Goal: Task Accomplishment & Management: Complete application form

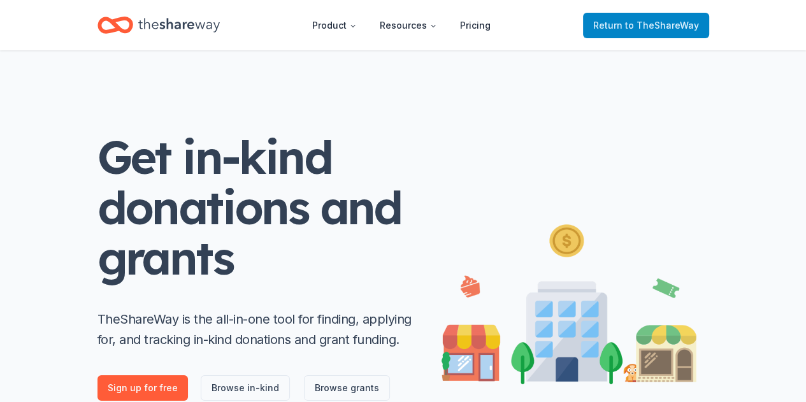
click at [655, 27] on span "to TheShareWay" at bounding box center [662, 25] width 74 height 11
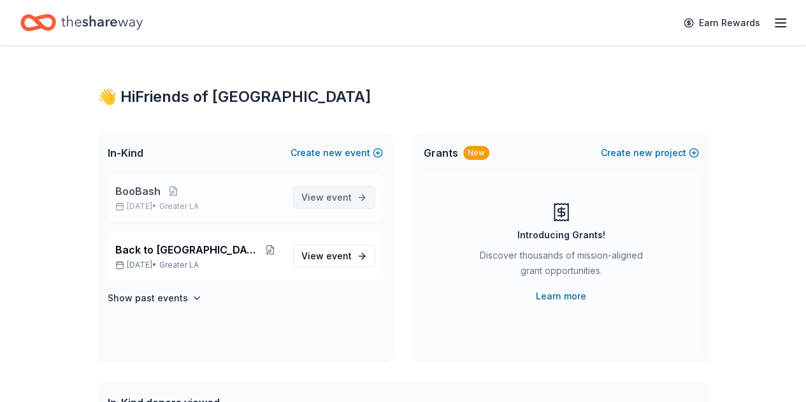
click at [337, 205] on link "View event" at bounding box center [334, 197] width 82 height 23
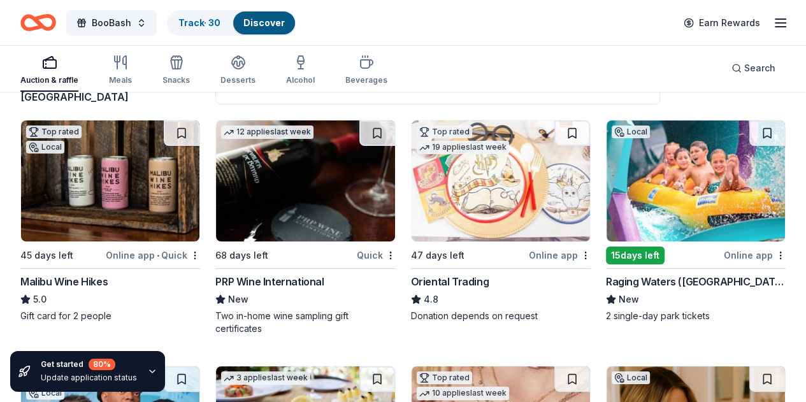
scroll to position [113, 0]
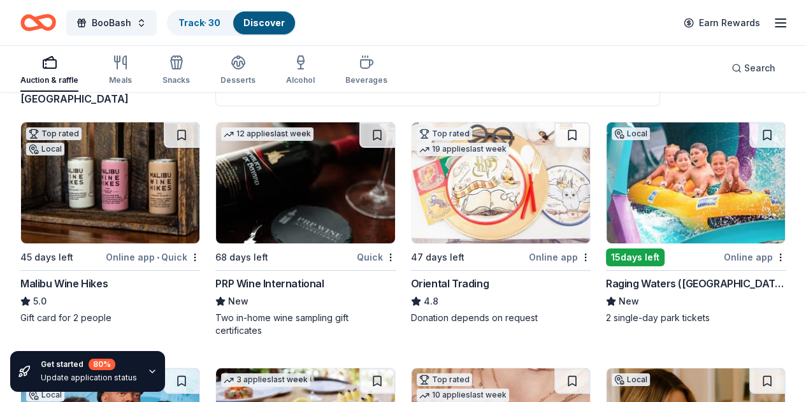
click at [102, 215] on img at bounding box center [110, 182] width 178 height 121
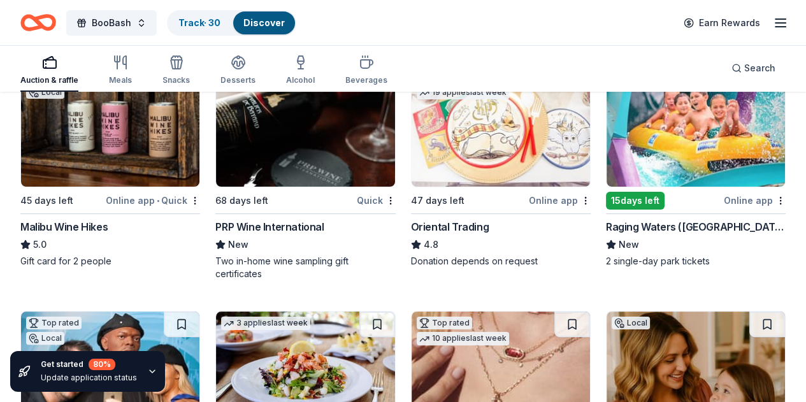
scroll to position [170, 0]
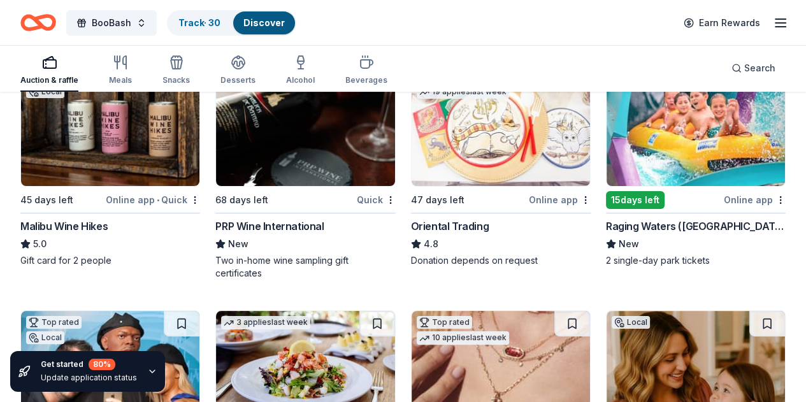
click at [606, 171] on img at bounding box center [695, 125] width 178 height 121
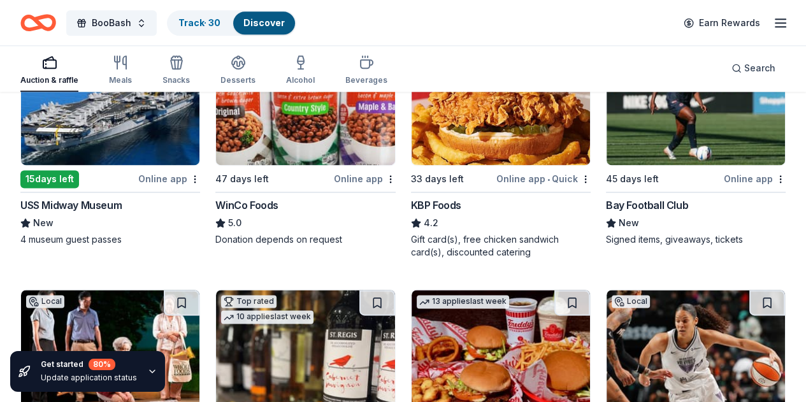
scroll to position [1416, 0]
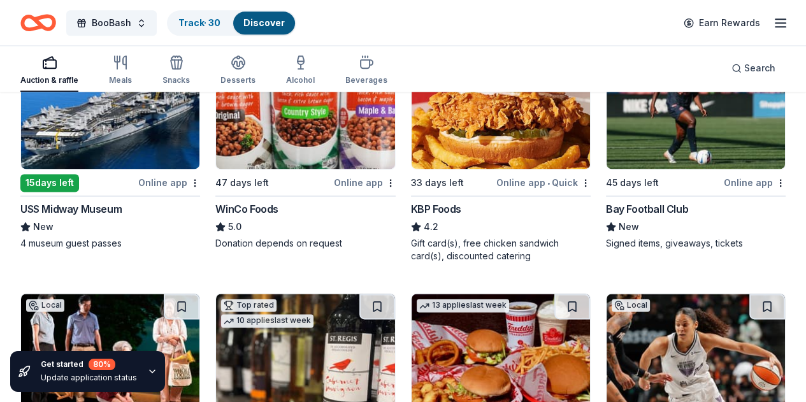
click at [216, 294] on img at bounding box center [305, 354] width 178 height 121
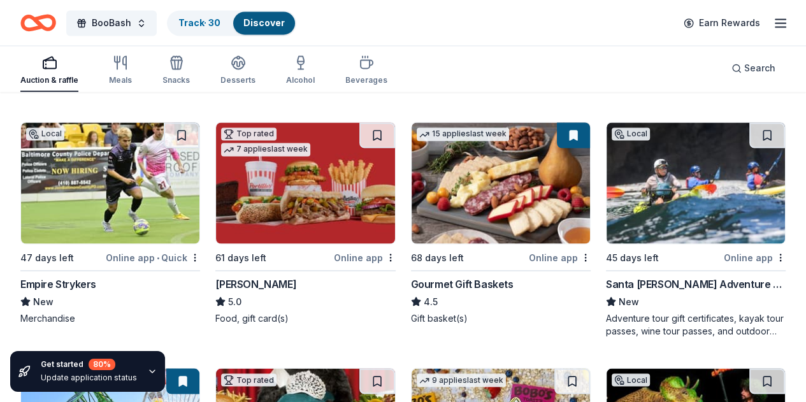
scroll to position [1851, 0]
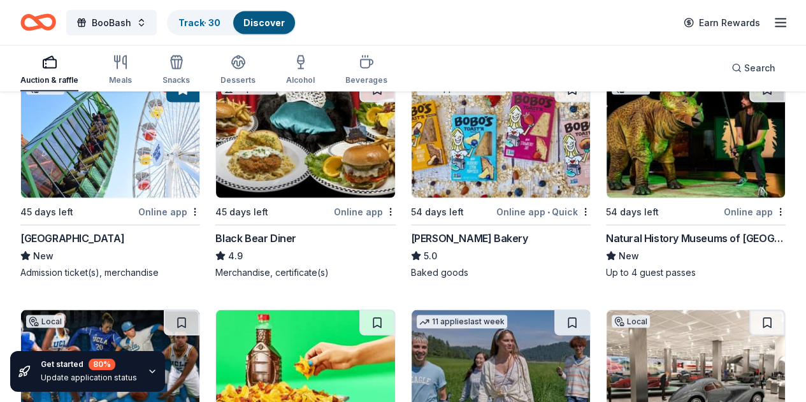
scroll to position [2123, 0]
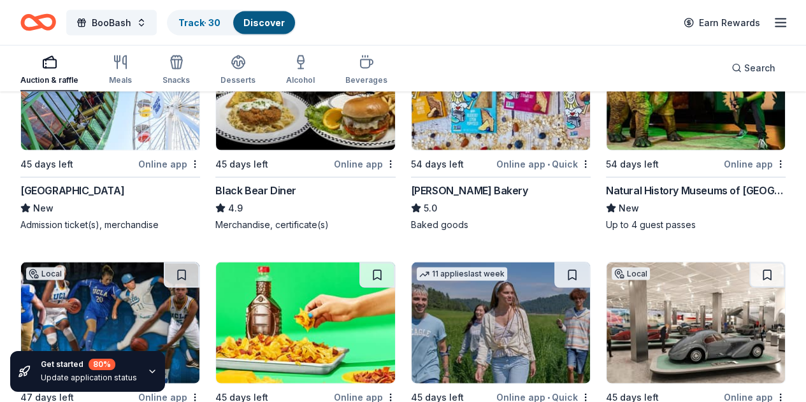
scroll to position [2171, 0]
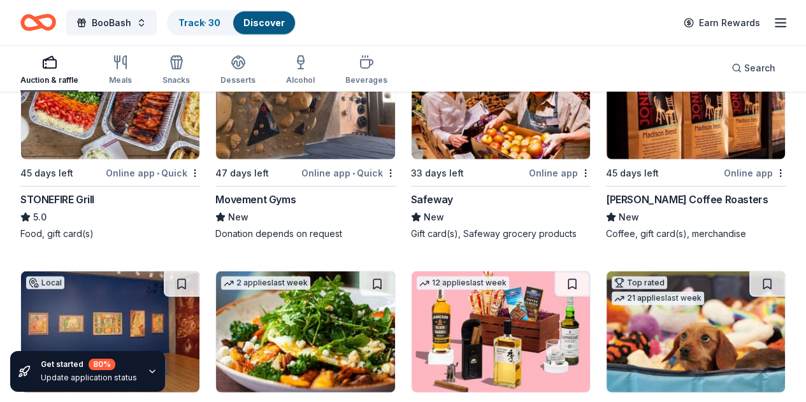
scroll to position [3107, 0]
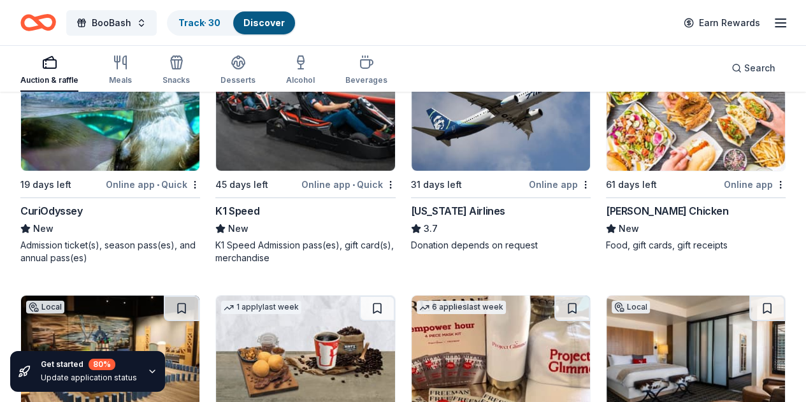
scroll to position [3812, 0]
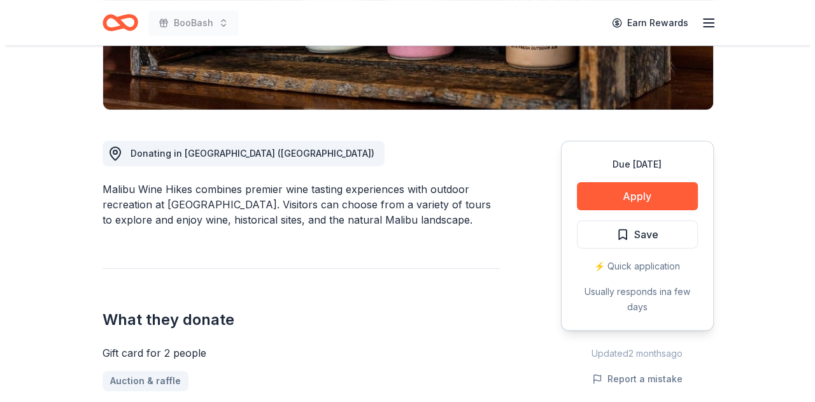
scroll to position [287, 0]
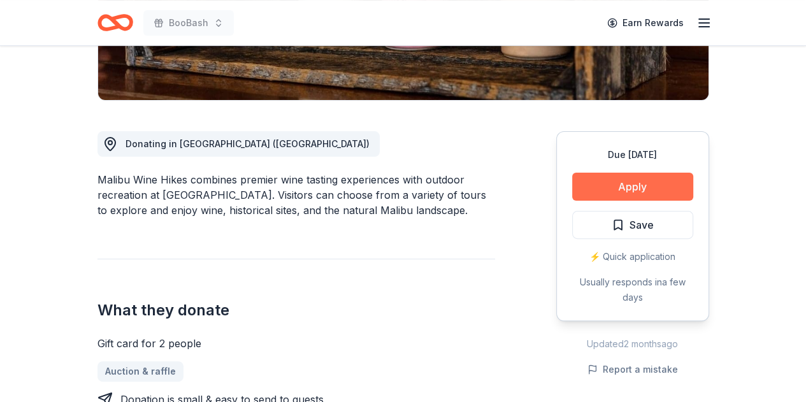
click at [648, 183] on button "Apply" at bounding box center [632, 187] width 121 height 28
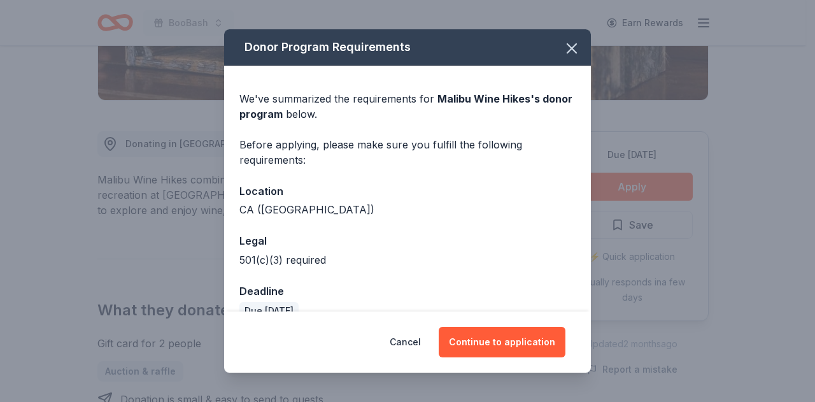
scroll to position [23, 0]
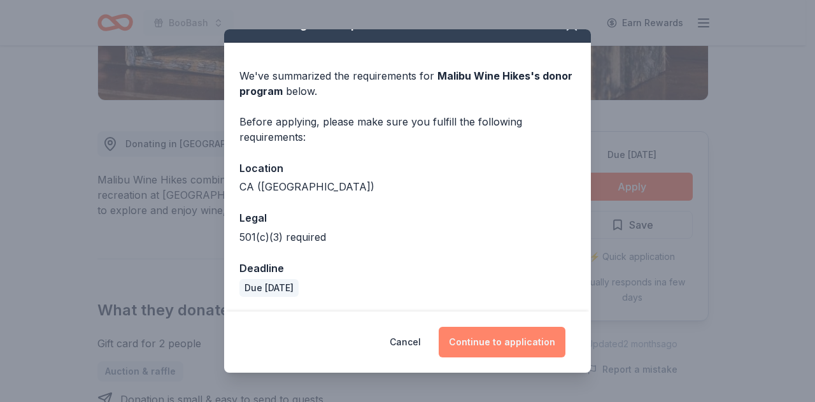
click at [505, 341] on button "Continue to application" at bounding box center [502, 342] width 127 height 31
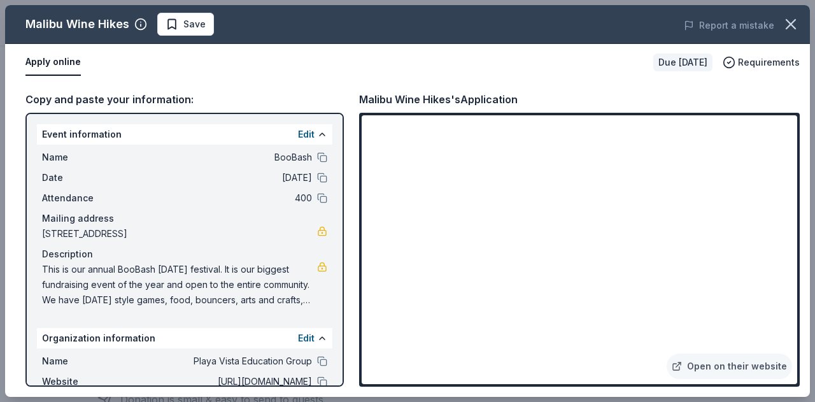
scroll to position [106, 0]
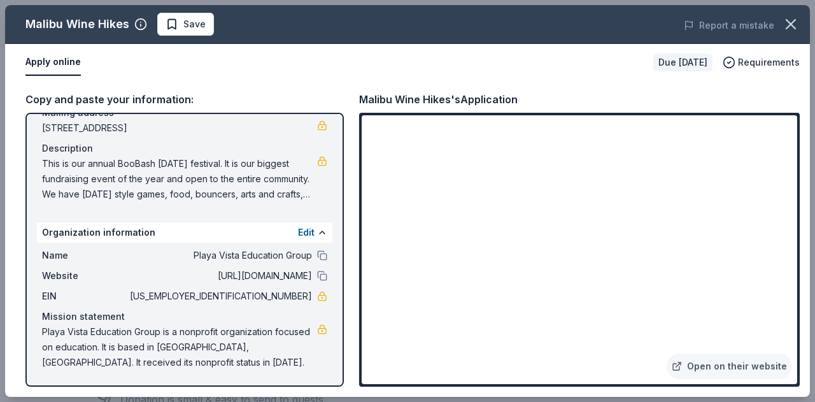
click at [288, 298] on span "45-2439153" at bounding box center [219, 295] width 185 height 15
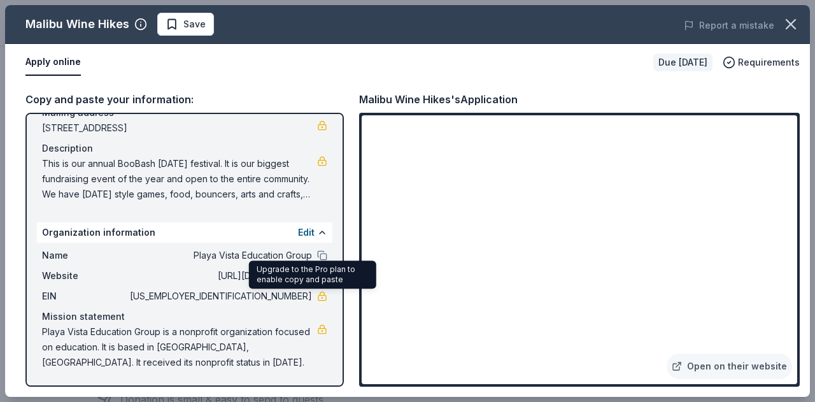
click at [317, 296] on link at bounding box center [322, 296] width 10 height 10
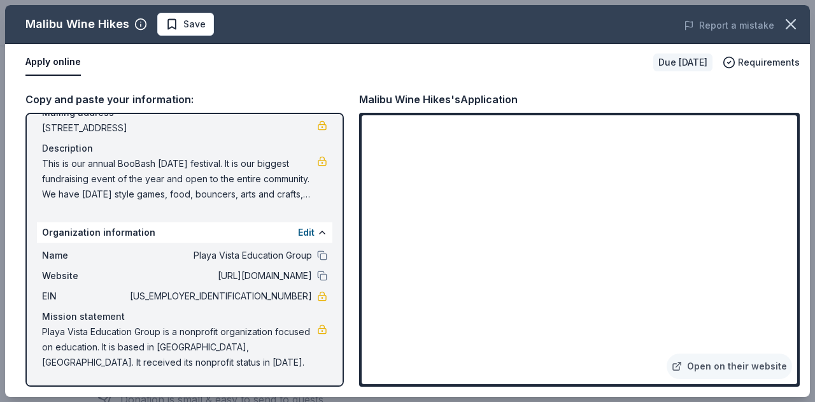
click at [267, 54] on div "Apply online" at bounding box center [334, 62] width 618 height 27
click at [213, 148] on div "Description" at bounding box center [184, 148] width 285 height 15
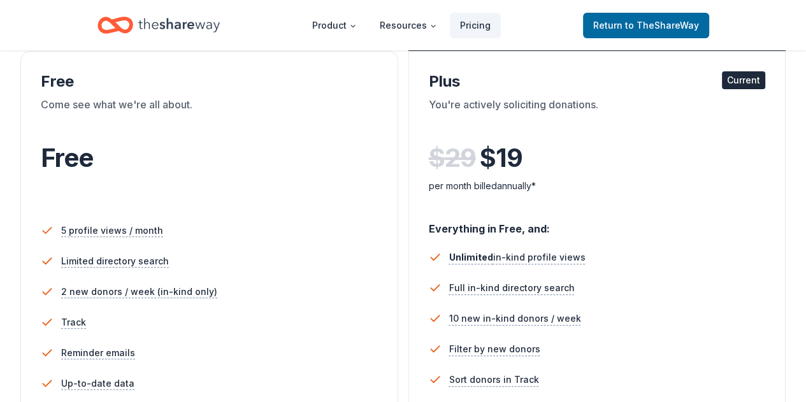
scroll to position [246, 0]
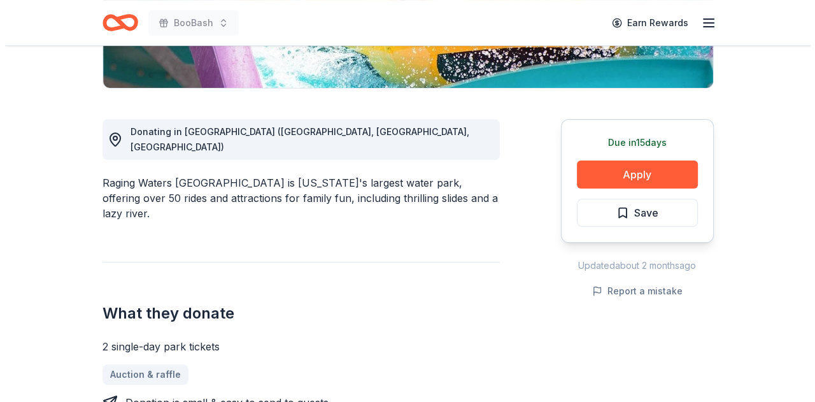
scroll to position [299, 0]
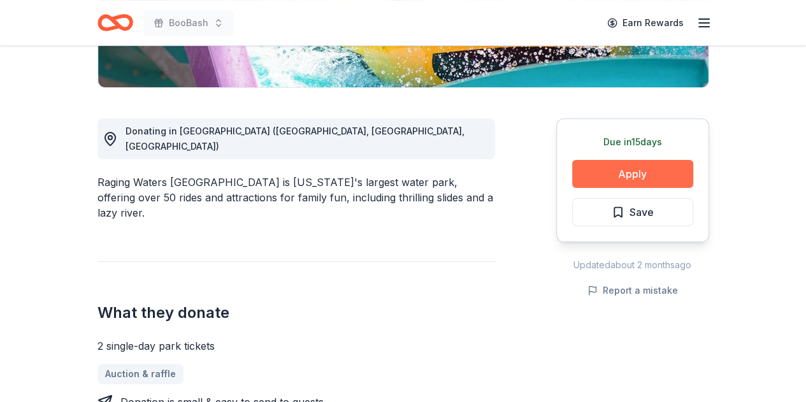
click at [621, 173] on button "Apply" at bounding box center [632, 174] width 121 height 28
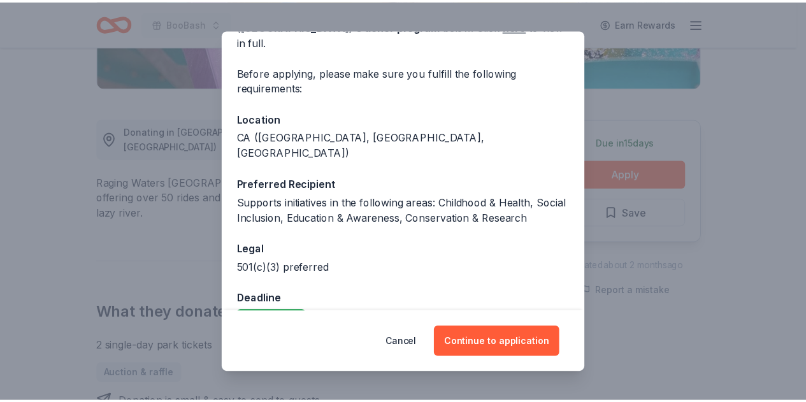
scroll to position [89, 0]
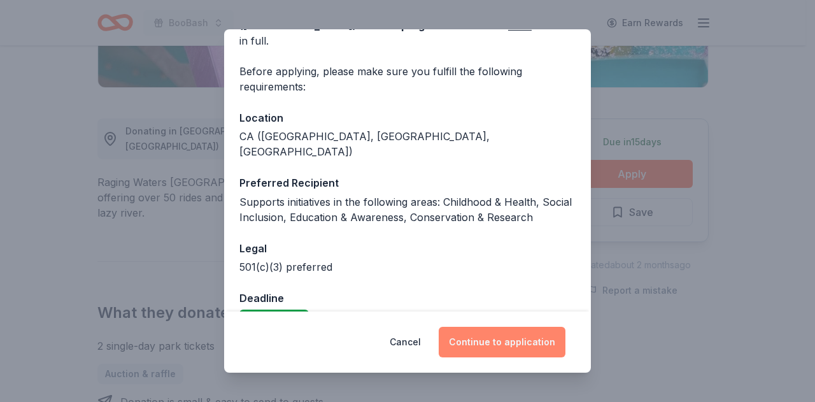
click at [502, 342] on button "Continue to application" at bounding box center [502, 342] width 127 height 31
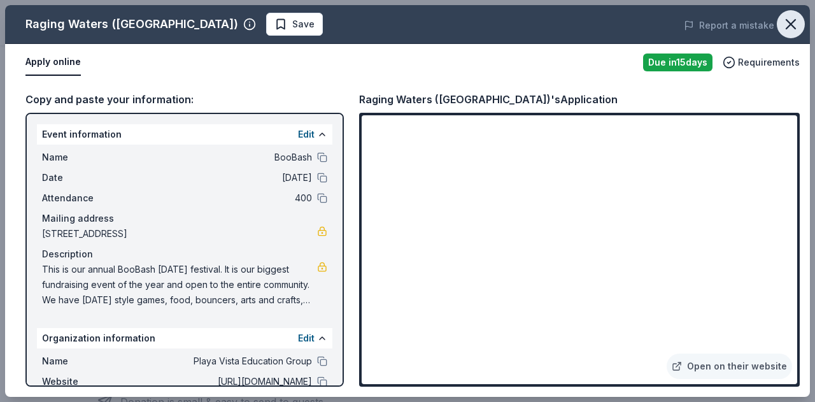
click at [793, 19] on icon "button" at bounding box center [791, 24] width 18 height 18
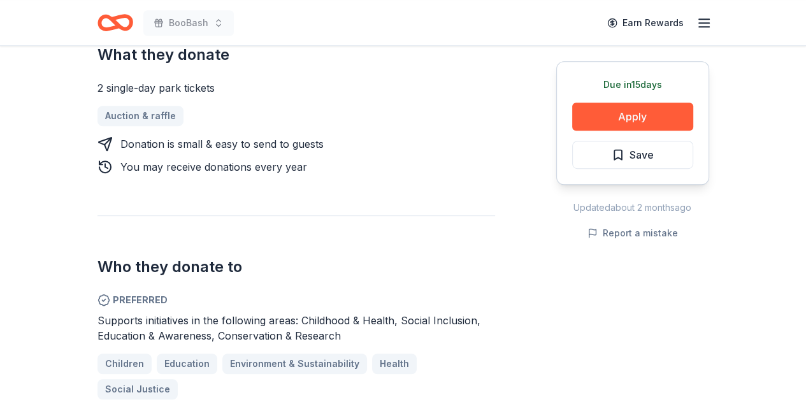
scroll to position [558, 0]
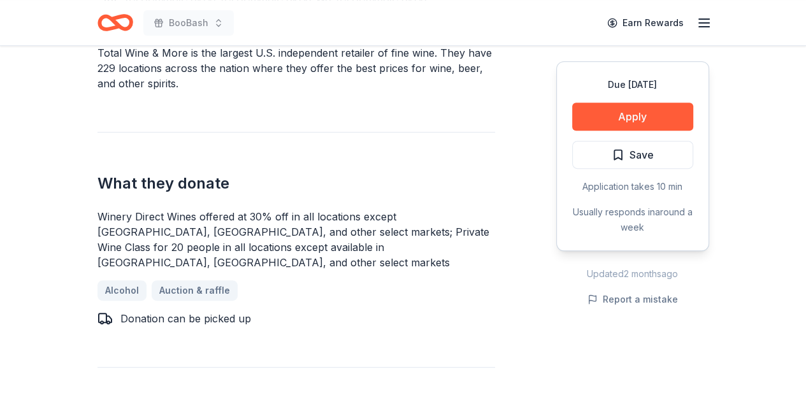
scroll to position [446, 0]
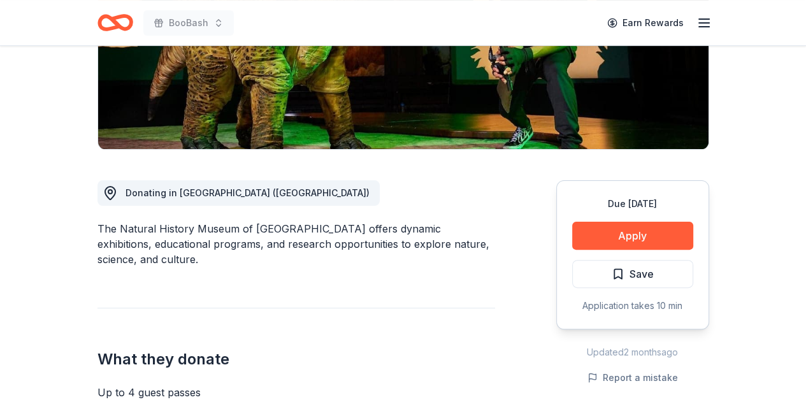
scroll to position [287, 0]
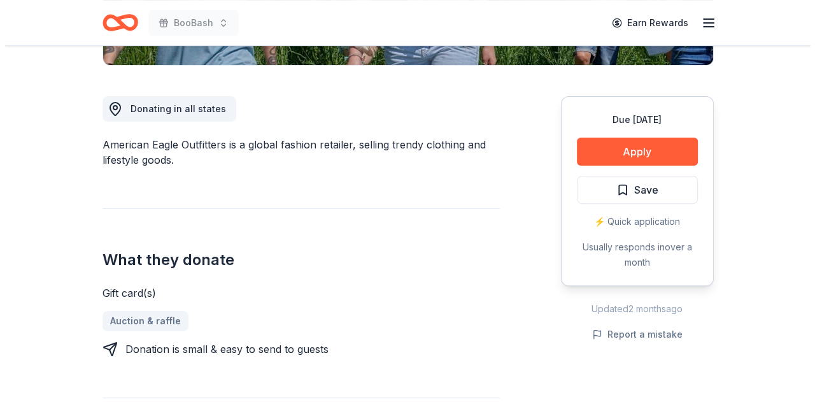
scroll to position [322, 0]
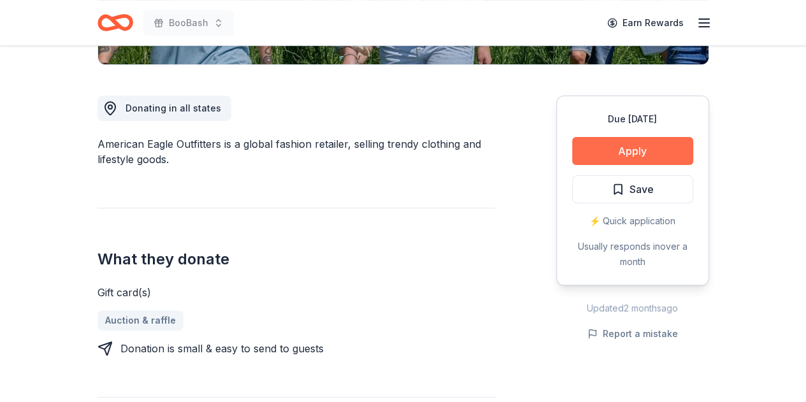
click at [644, 152] on button "Apply" at bounding box center [632, 151] width 121 height 28
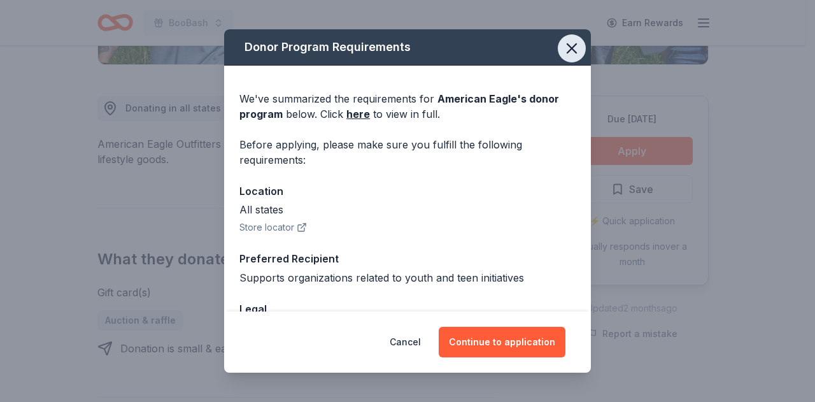
click at [567, 50] on icon "button" at bounding box center [571, 48] width 9 height 9
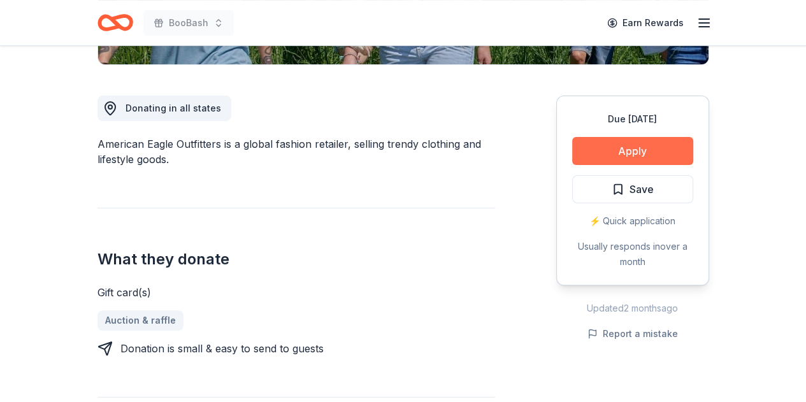
click at [602, 154] on button "Apply" at bounding box center [632, 151] width 121 height 28
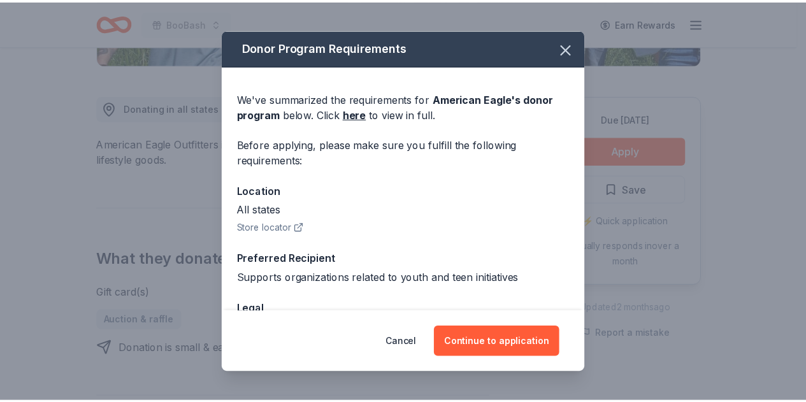
scroll to position [91, 0]
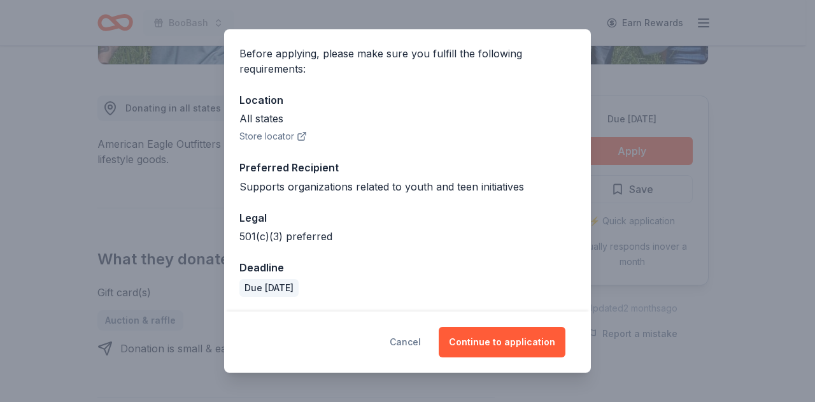
click at [415, 333] on button "Cancel" at bounding box center [405, 342] width 31 height 31
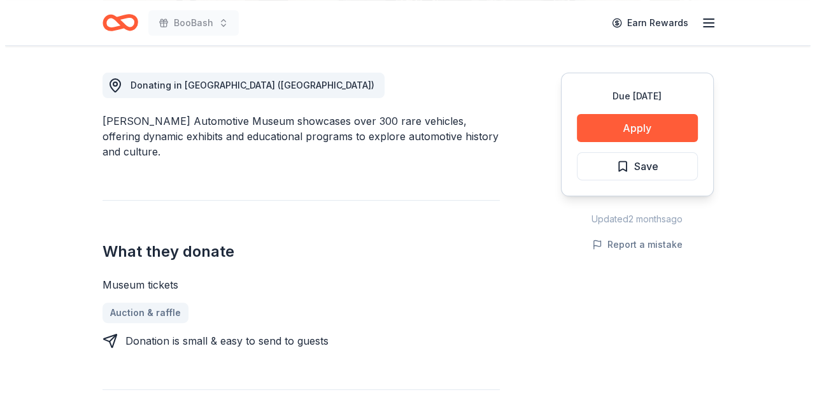
scroll to position [353, 0]
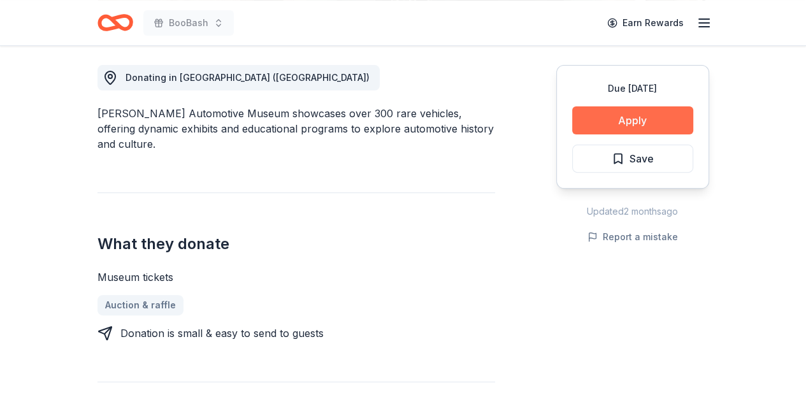
click at [638, 117] on button "Apply" at bounding box center [632, 120] width 121 height 28
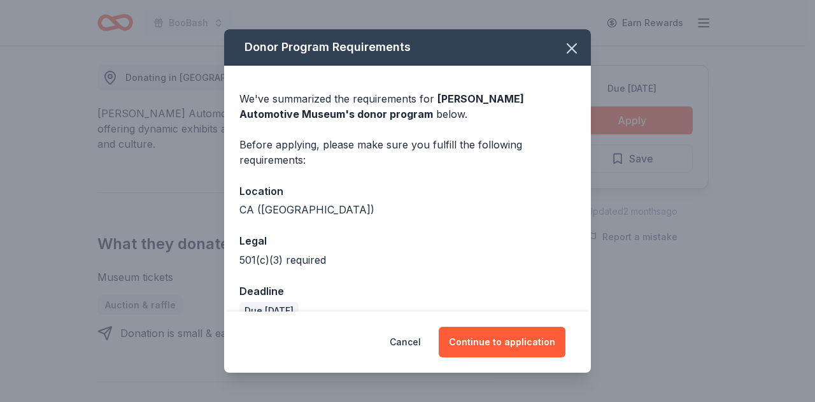
scroll to position [23, 0]
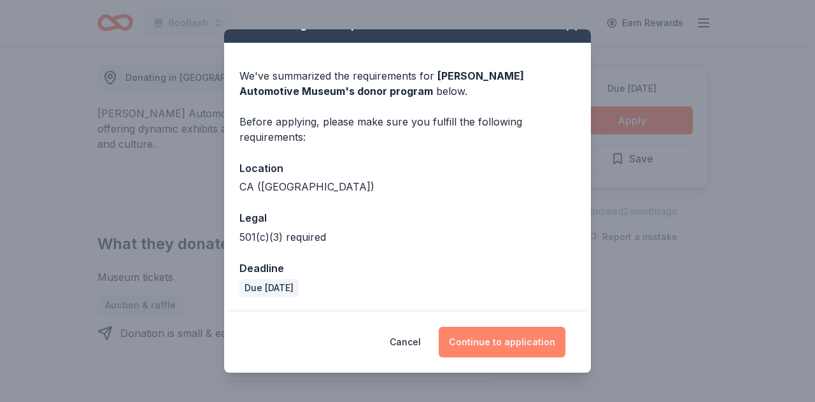
click at [504, 346] on button "Continue to application" at bounding box center [502, 342] width 127 height 31
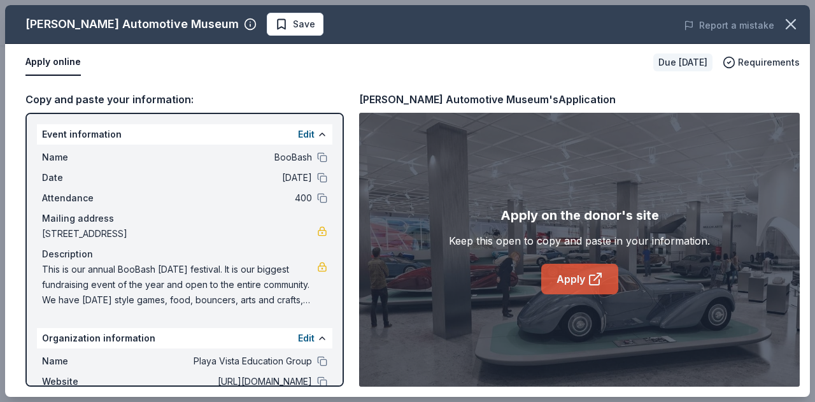
click at [592, 281] on icon at bounding box center [595, 278] width 15 height 15
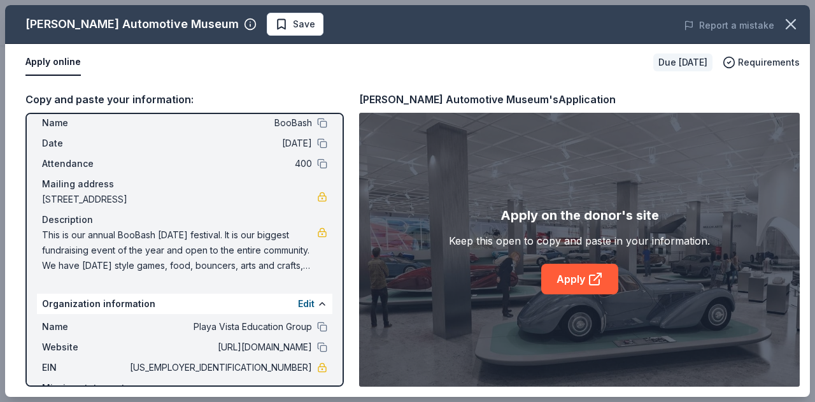
scroll to position [38, 0]
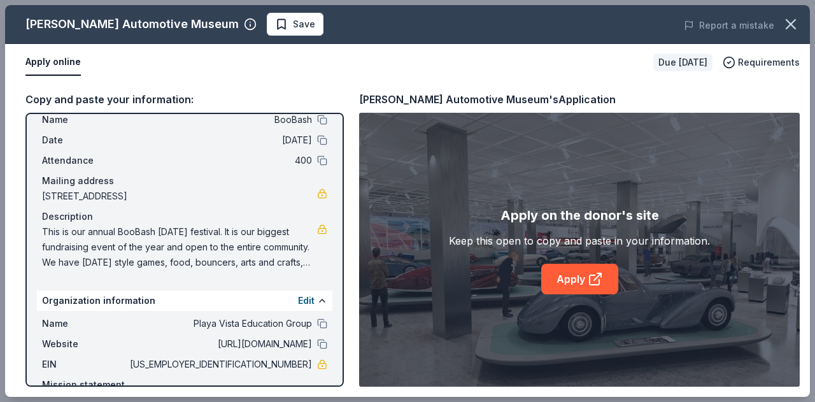
click at [237, 246] on span "This is our annual BooBash Halloween festival. It is our biggest fundraising ev…" at bounding box center [179, 247] width 275 height 46
click at [206, 261] on span "This is our annual BooBash Halloween festival. It is our biggest fundraising ev…" at bounding box center [179, 247] width 275 height 46
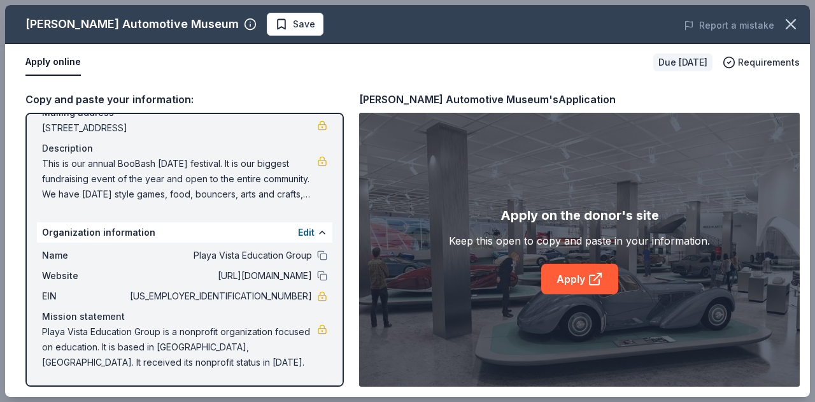
scroll to position [0, 0]
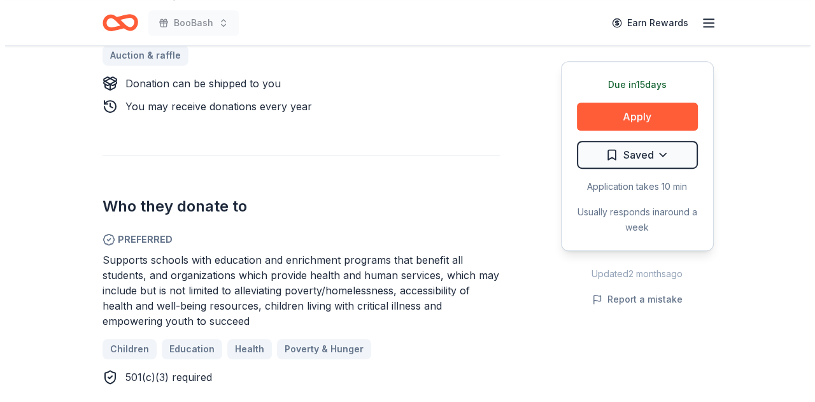
scroll to position [604, 0]
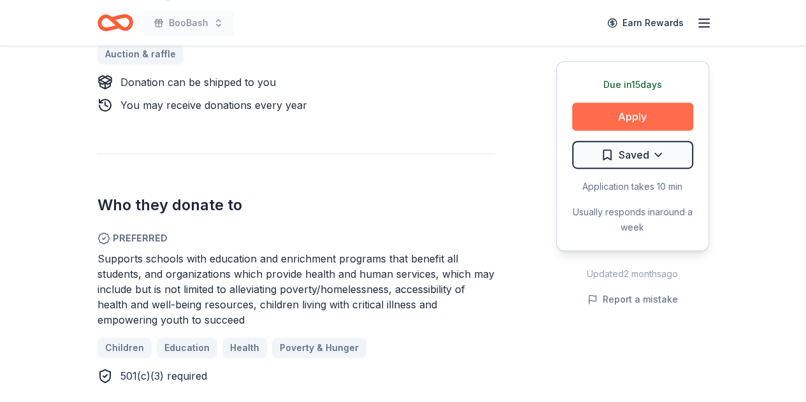
click at [653, 105] on button "Apply" at bounding box center [632, 117] width 121 height 28
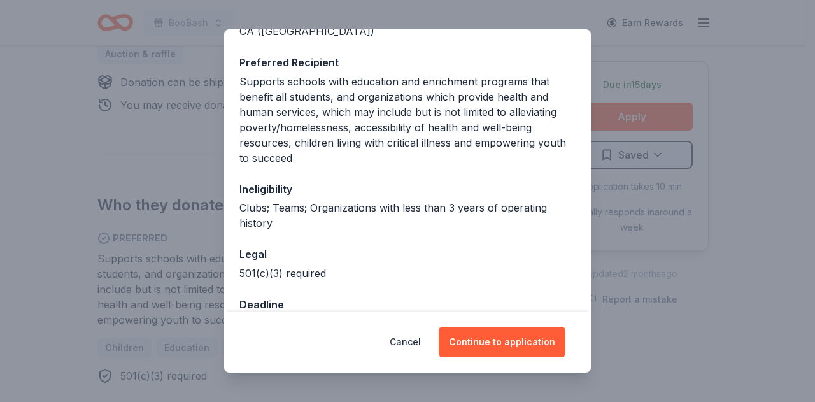
scroll to position [215, 0]
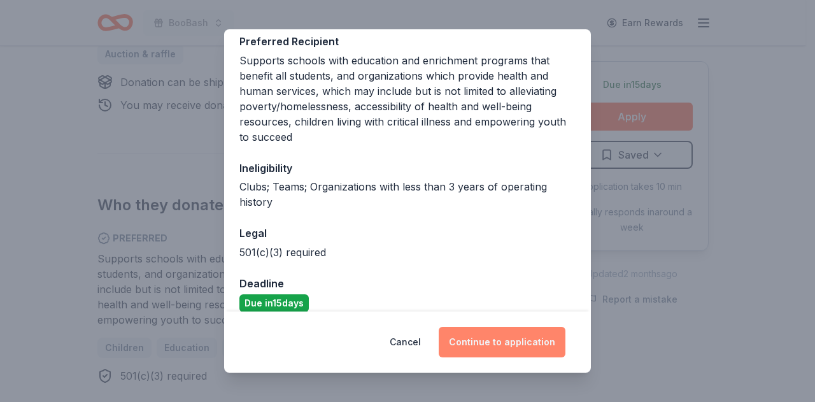
click at [508, 339] on button "Continue to application" at bounding box center [502, 342] width 127 height 31
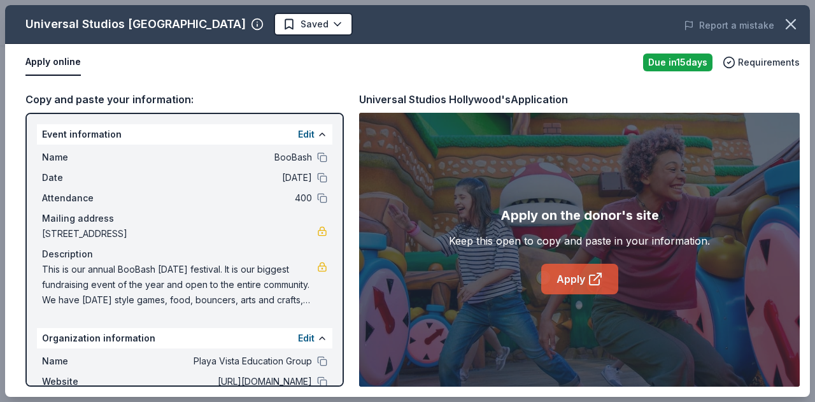
click at [576, 282] on link "Apply" at bounding box center [579, 279] width 77 height 31
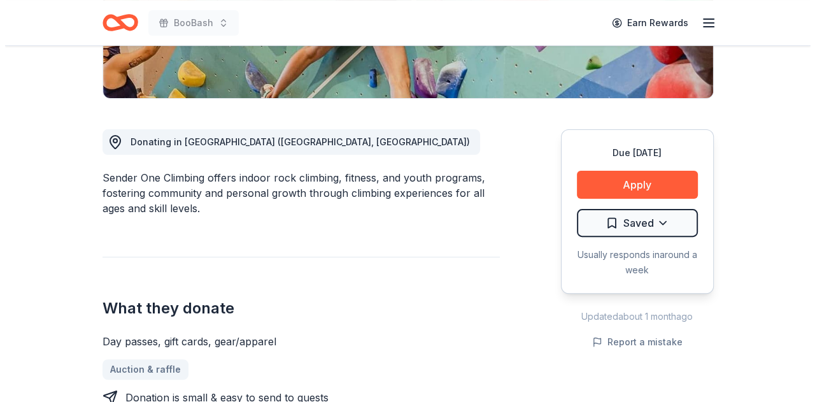
scroll to position [289, 0]
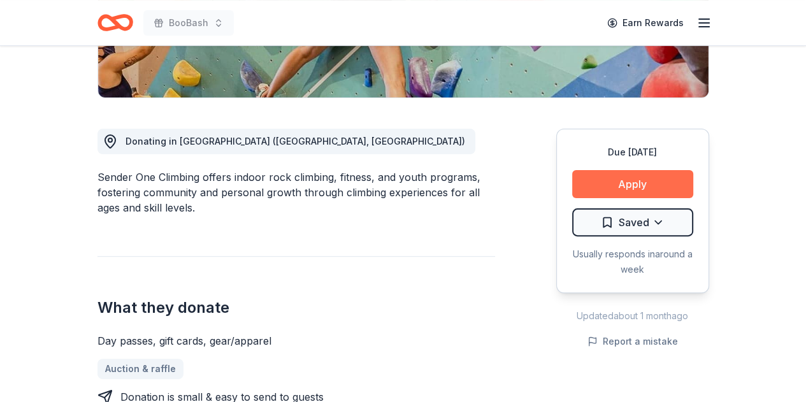
click at [614, 183] on button "Apply" at bounding box center [632, 184] width 121 height 28
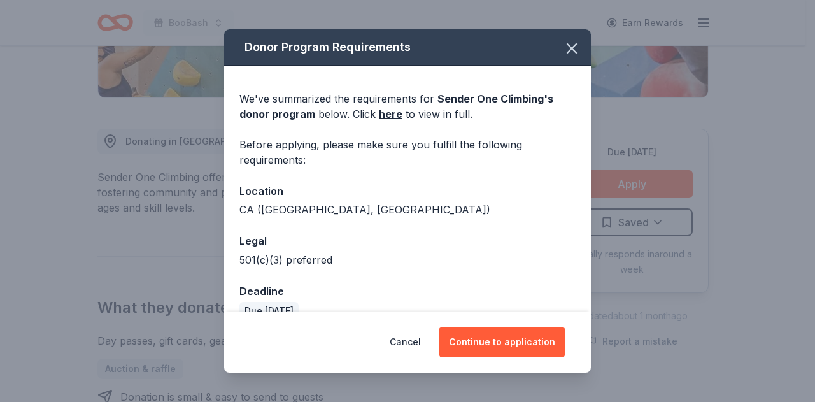
scroll to position [23, 0]
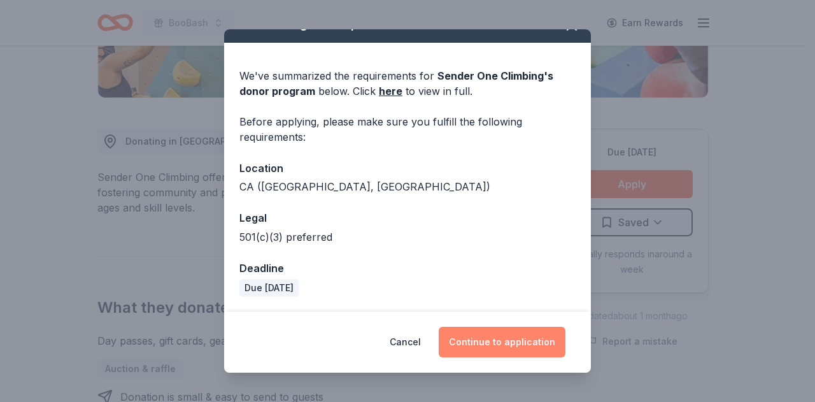
click at [522, 343] on button "Continue to application" at bounding box center [502, 342] width 127 height 31
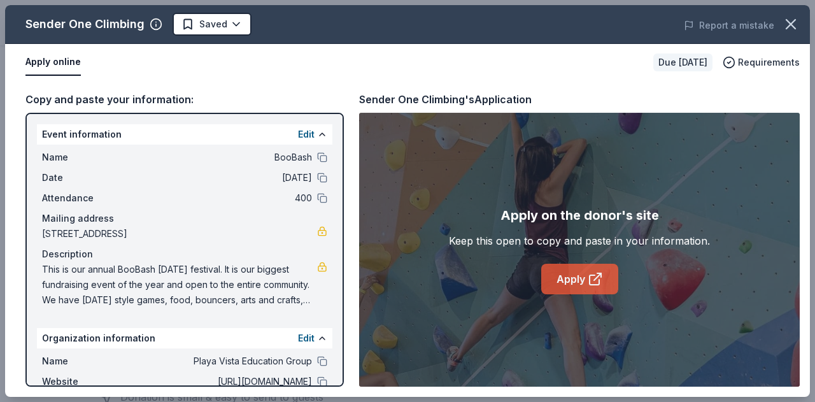
click at [577, 286] on link "Apply" at bounding box center [579, 279] width 77 height 31
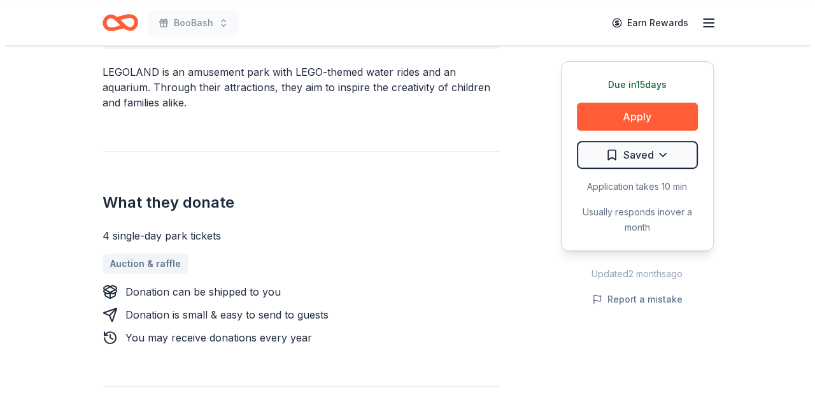
scroll to position [429, 0]
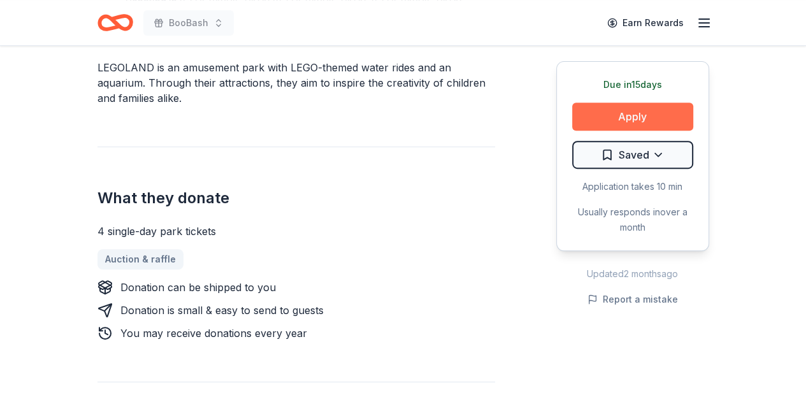
click at [646, 123] on button "Apply" at bounding box center [632, 117] width 121 height 28
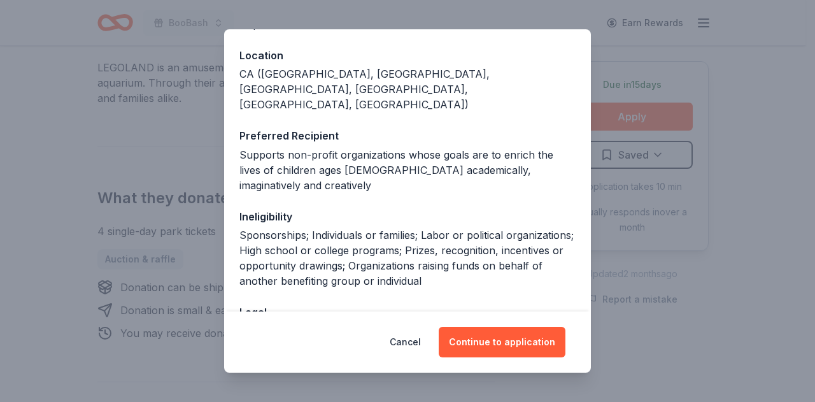
scroll to position [139, 0]
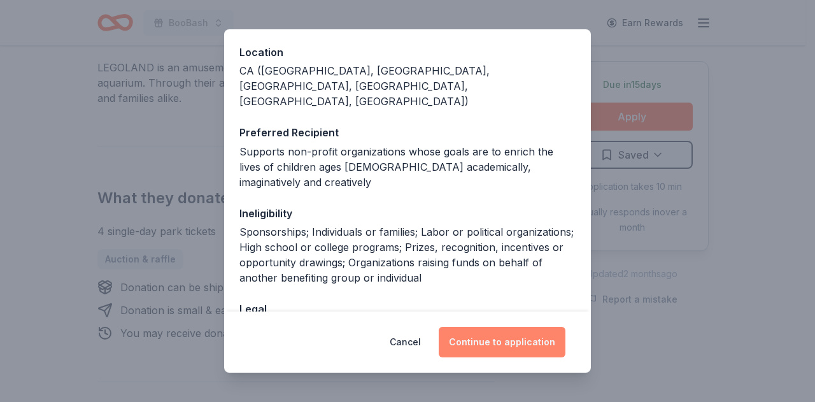
click at [506, 344] on button "Continue to application" at bounding box center [502, 342] width 127 height 31
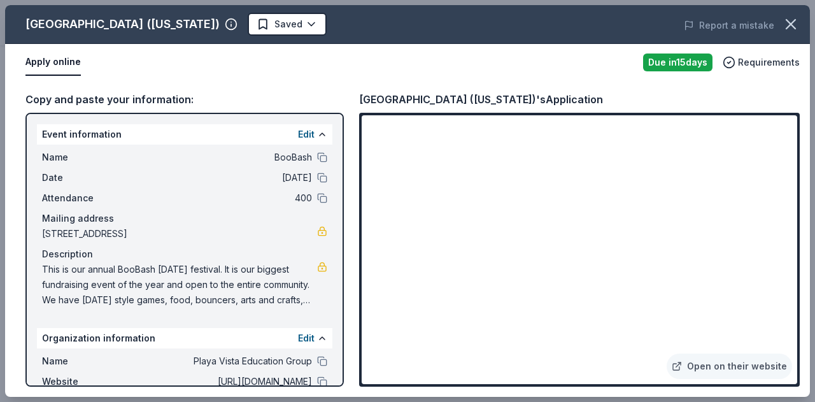
click at [267, 222] on div "Mailing address" at bounding box center [184, 218] width 285 height 15
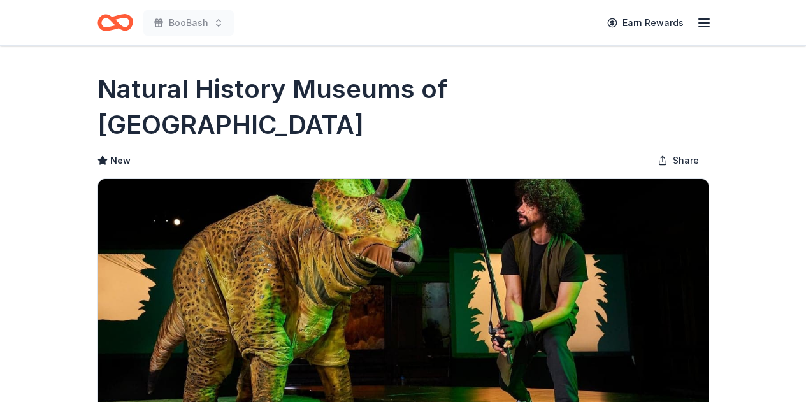
scroll to position [287, 0]
